Goal: Information Seeking & Learning: Learn about a topic

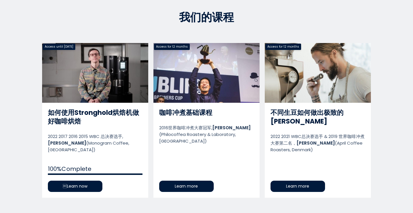
scroll to position [266, 0]
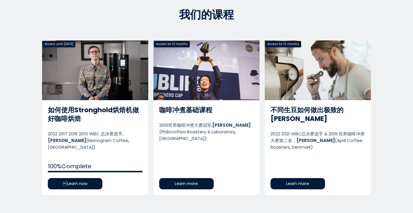
click at [81, 178] on link "如何使用Stronghold烘焙机做好咖啡烘焙" at bounding box center [95, 117] width 106 height 154
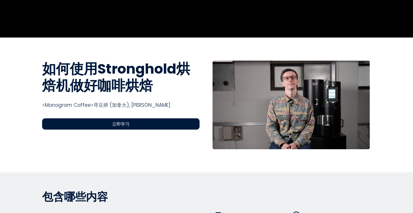
scroll to position [177, 0]
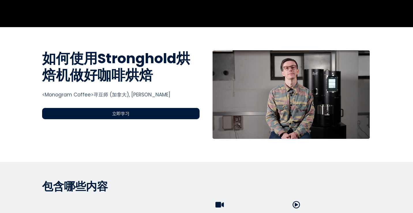
click at [140, 108] on div "立即学习" at bounding box center [120, 113] width 157 height 11
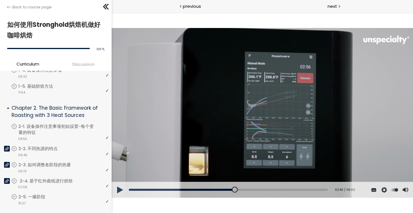
scroll to position [80, 0]
click at [54, 129] on p "2-1. 设备操作注意事项初始设置-每个变量的特征" at bounding box center [65, 130] width 90 height 13
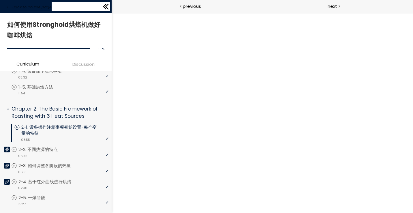
click at [105, 3] on icon at bounding box center [105, 6] width 9 height 9
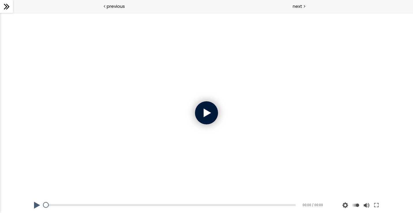
click at [207, 115] on div at bounding box center [206, 112] width 23 height 23
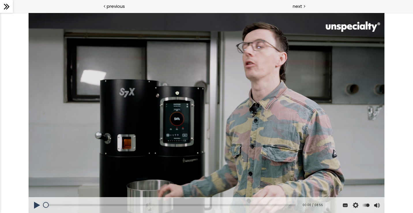
click at [8, 8] on icon at bounding box center [6, 6] width 9 height 9
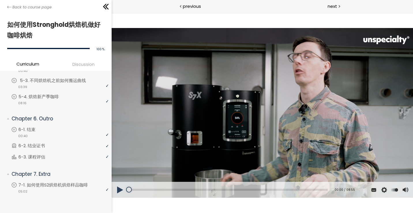
scroll to position [541, 0]
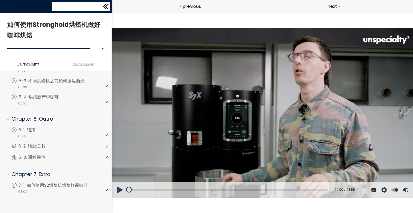
click at [107, 7] on icon at bounding box center [106, 7] width 3 height 6
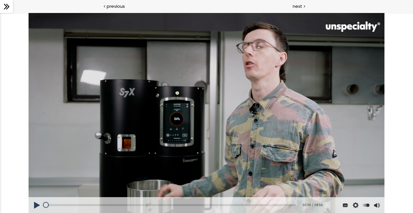
click at [40, 200] on button at bounding box center [37, 205] width 17 height 16
